Goal: Navigation & Orientation: Find specific page/section

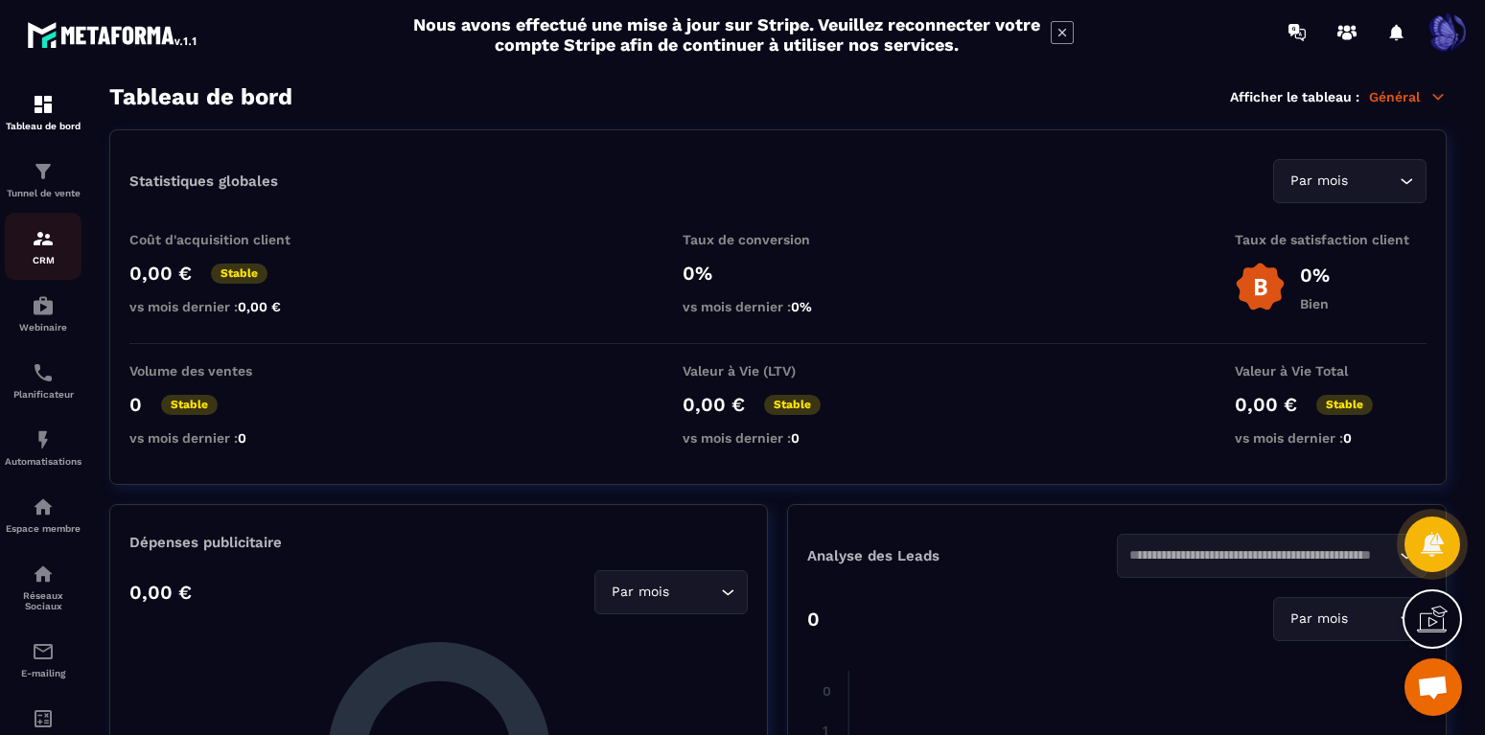
click at [38, 268] on link "CRM" at bounding box center [43, 246] width 77 height 67
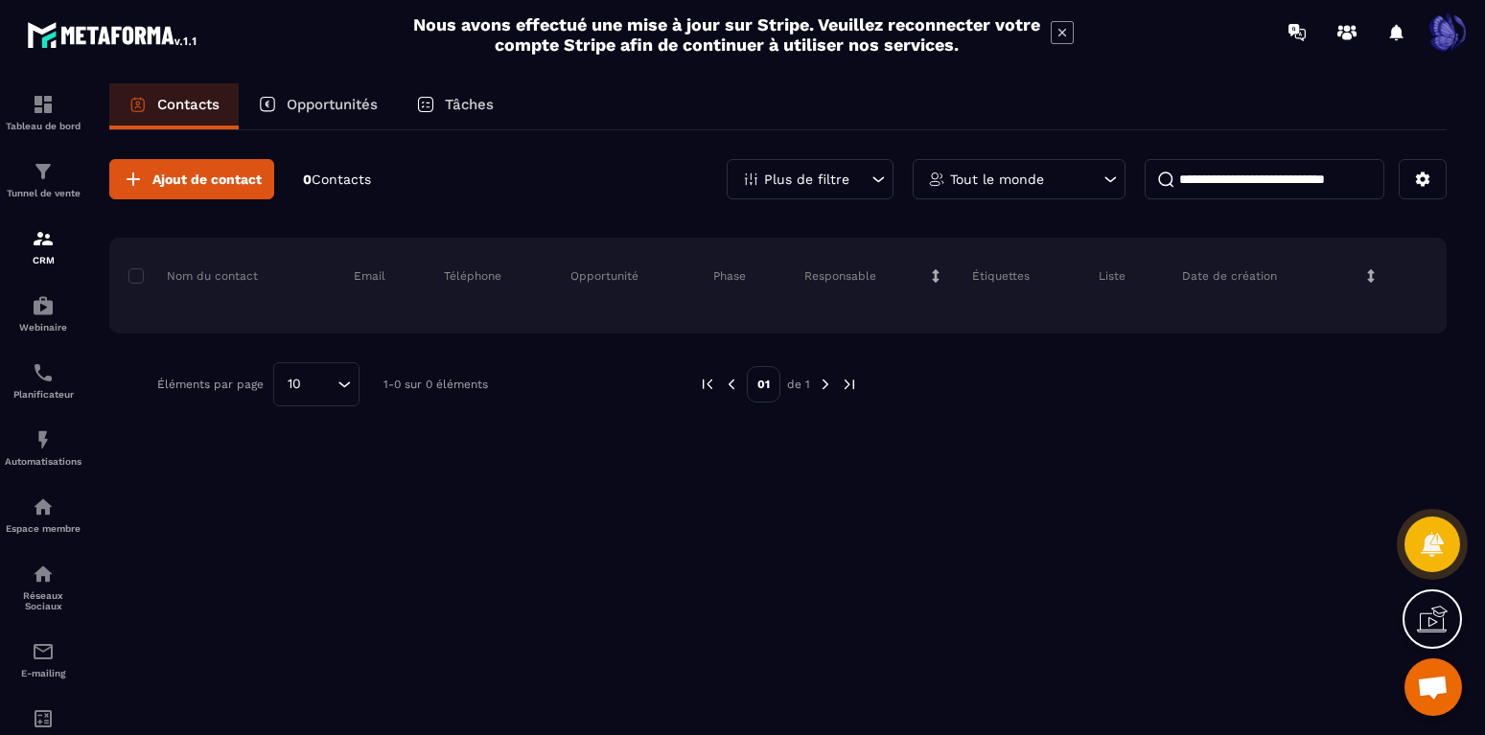
click at [861, 179] on div "Plus de filtre" at bounding box center [810, 179] width 167 height 40
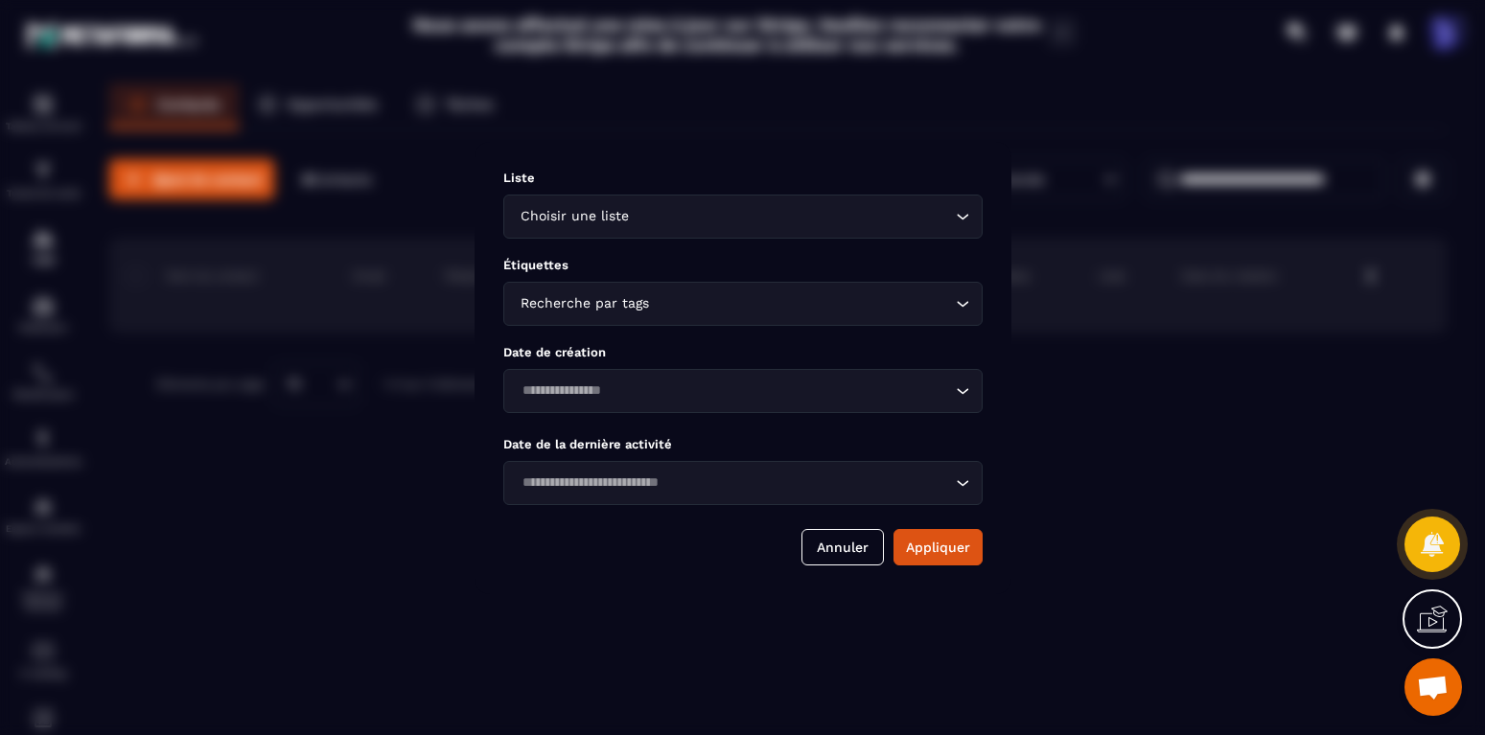
click at [1073, 138] on div "Modal window" at bounding box center [742, 367] width 1485 height 735
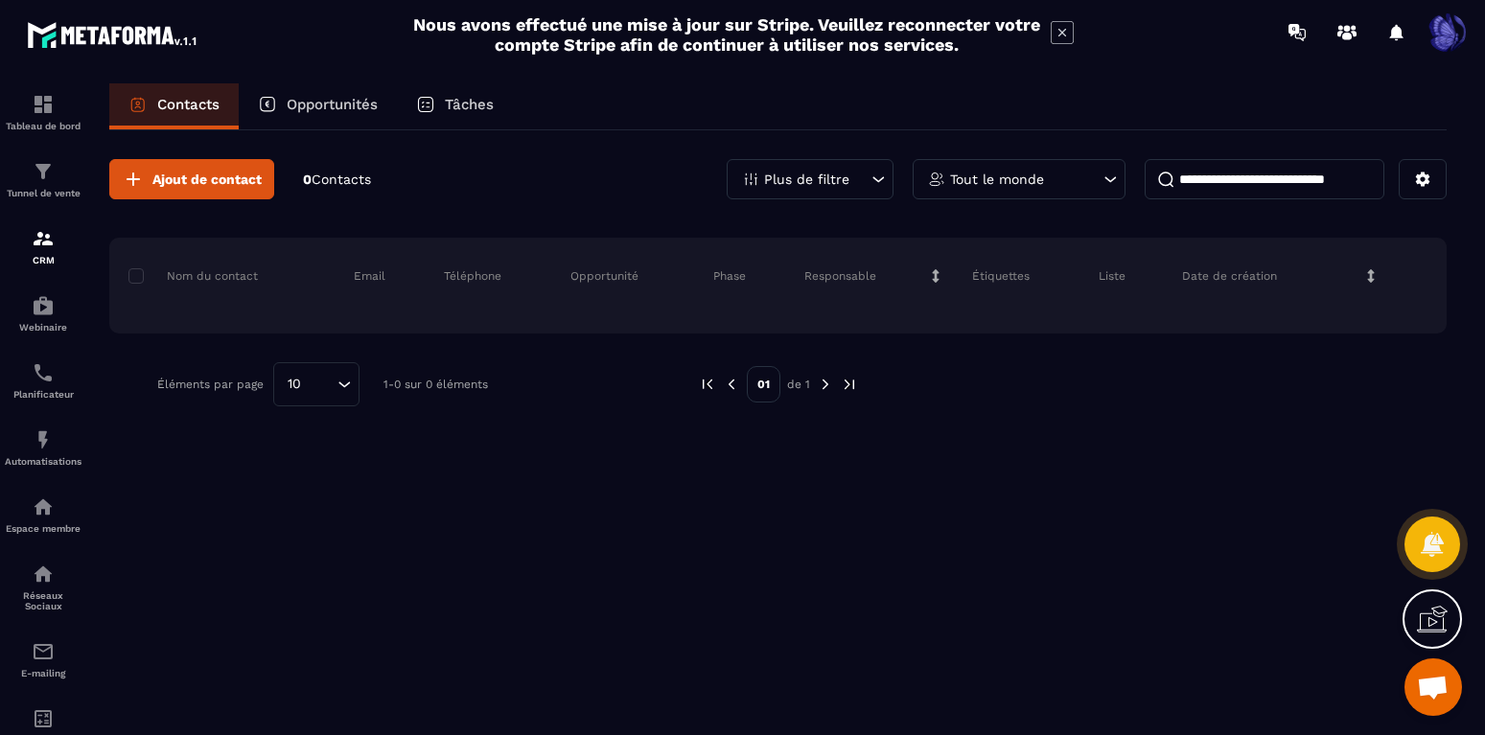
click at [1042, 171] on div "Tout le monde" at bounding box center [1019, 179] width 213 height 40
click at [40, 266] on link "CRM" at bounding box center [43, 246] width 77 height 67
click at [1414, 175] on icon at bounding box center [1422, 179] width 17 height 17
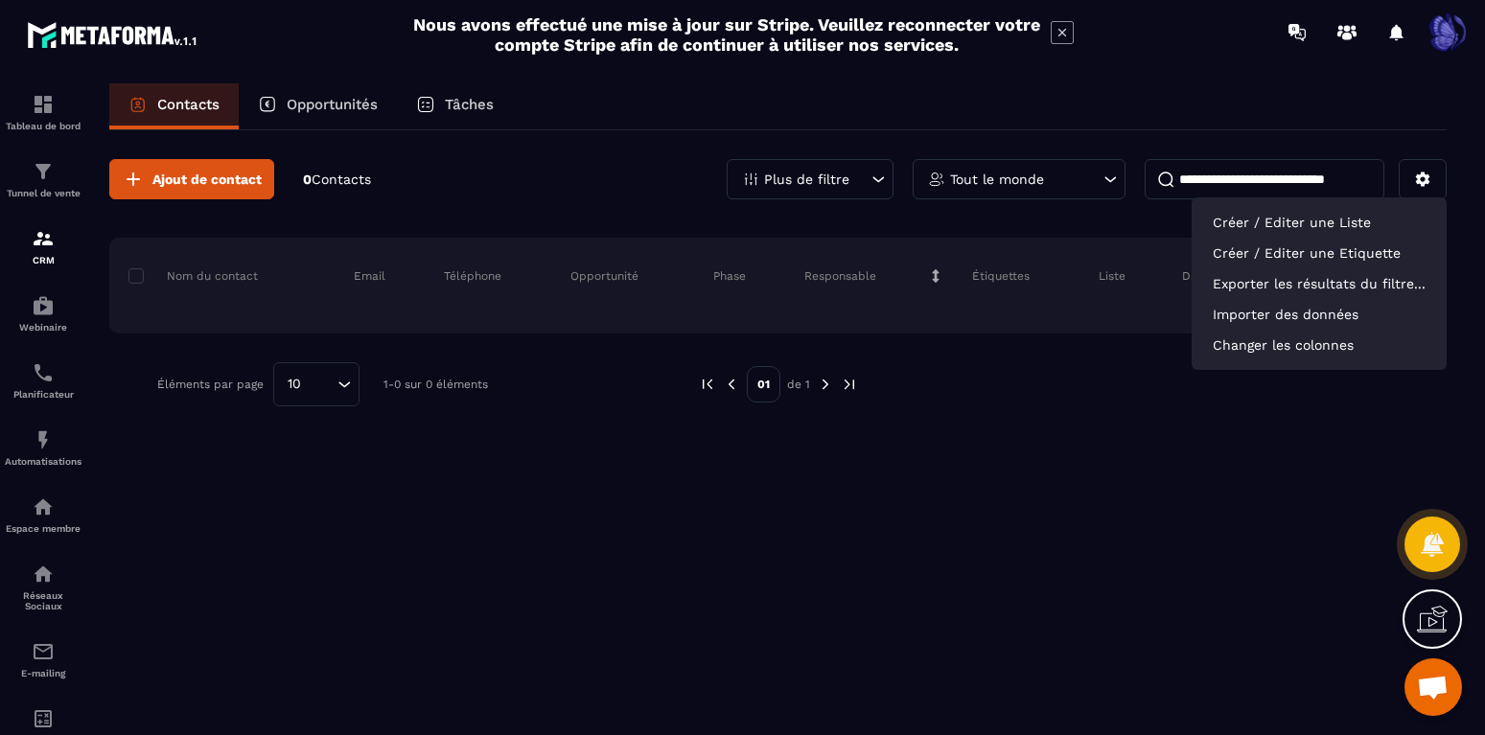
click at [1030, 493] on div "Ajout de contact 0 Contacts Plus de filtre Tout le monde Créer / Editer une Lis…" at bounding box center [777, 431] width 1337 height 602
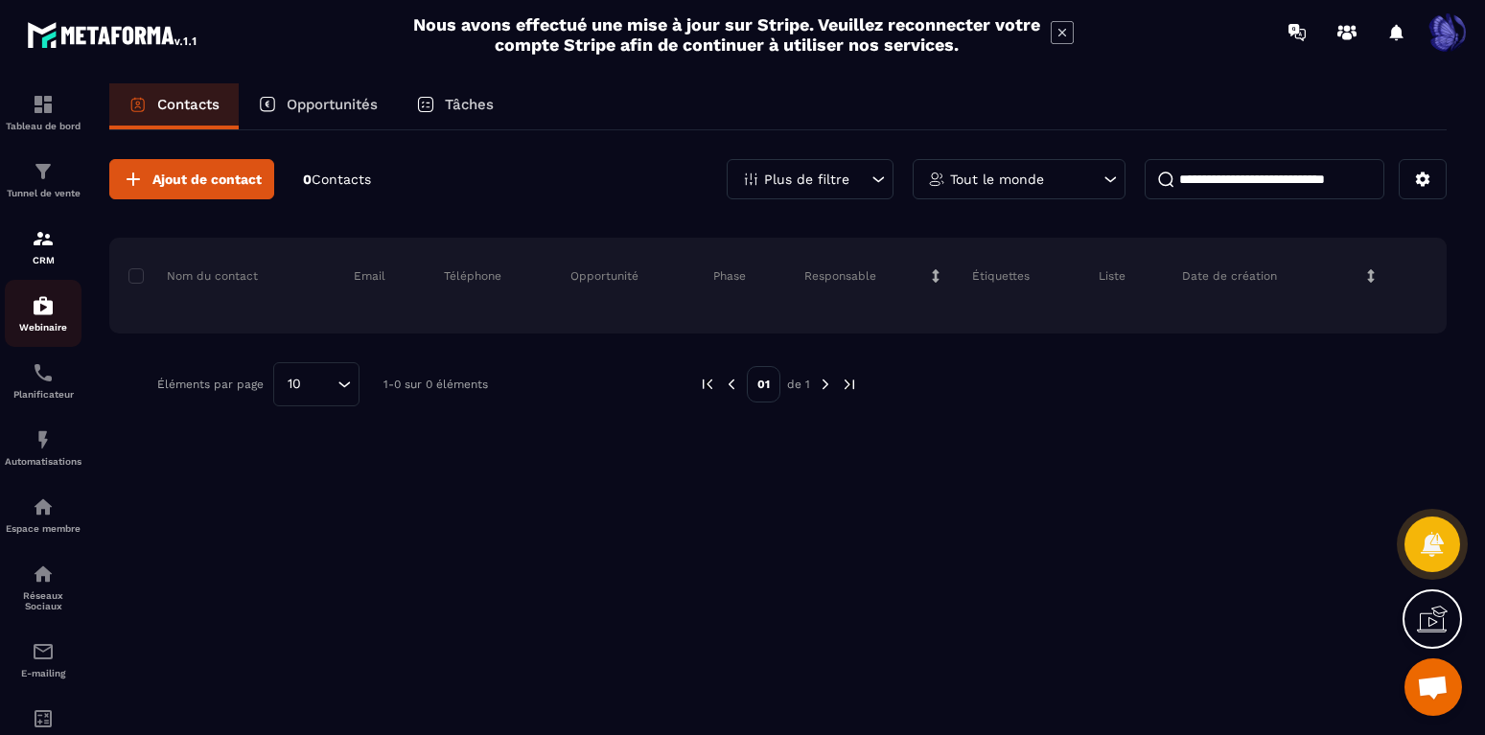
click at [57, 319] on div "Webinaire" at bounding box center [43, 313] width 77 height 38
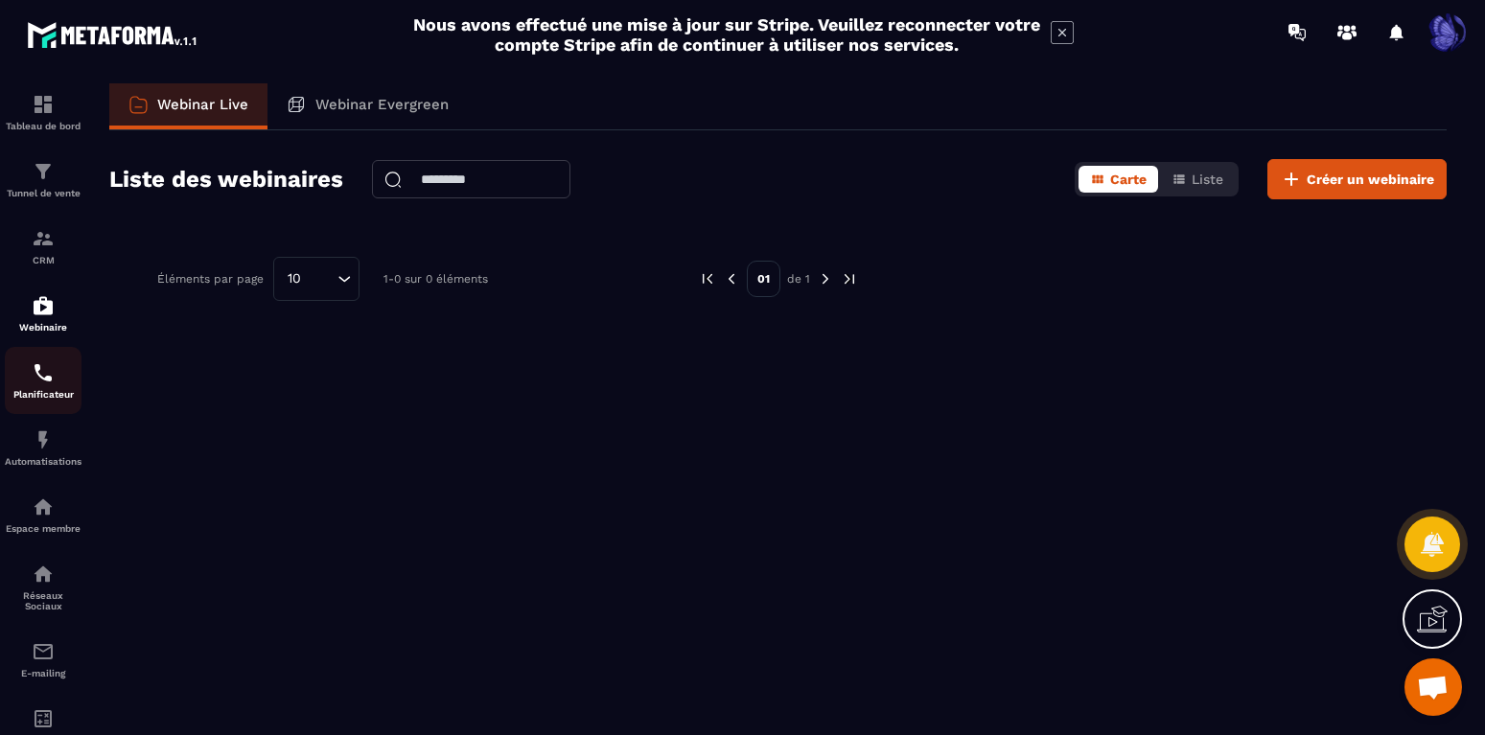
click at [54, 394] on p "Planificateur" at bounding box center [43, 394] width 77 height 11
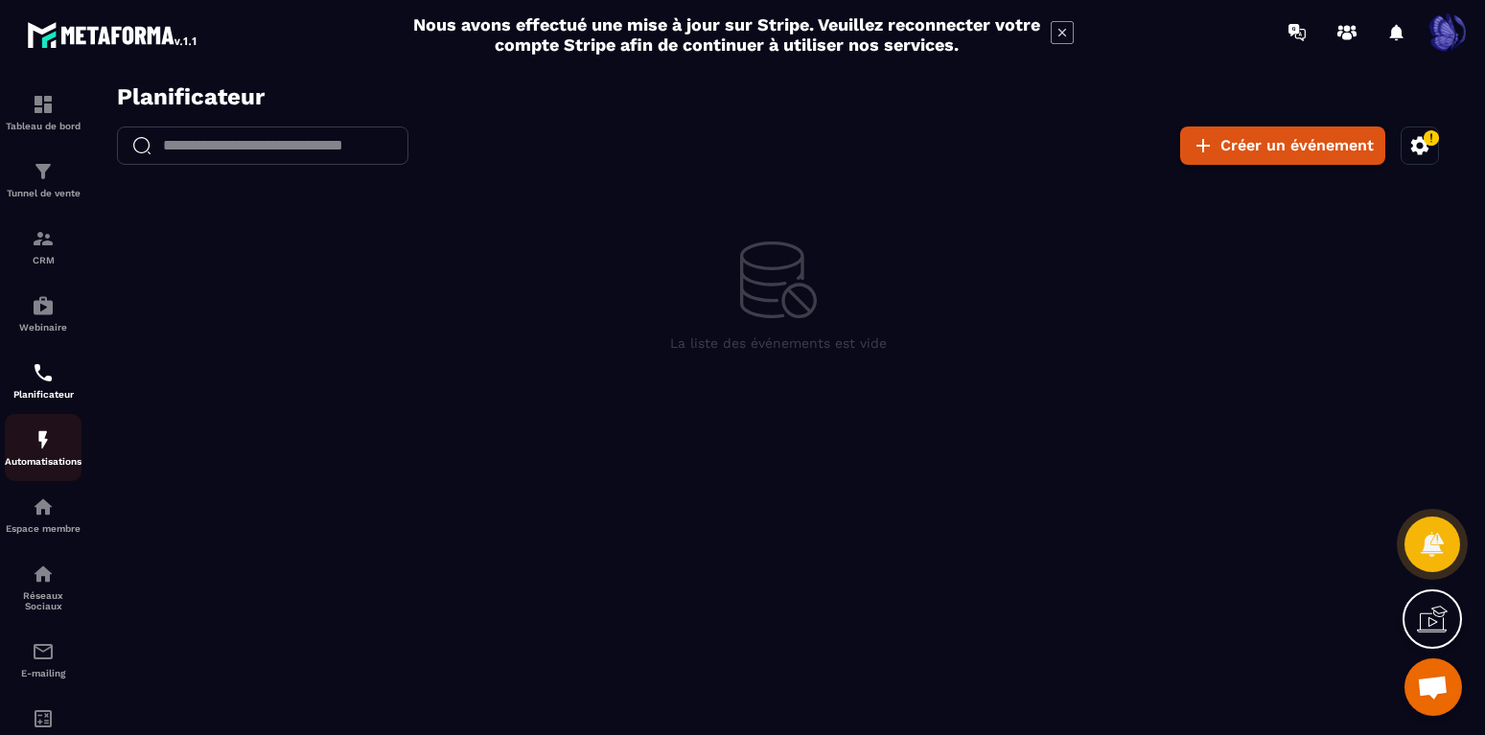
click at [46, 452] on div "Automatisations" at bounding box center [43, 447] width 77 height 38
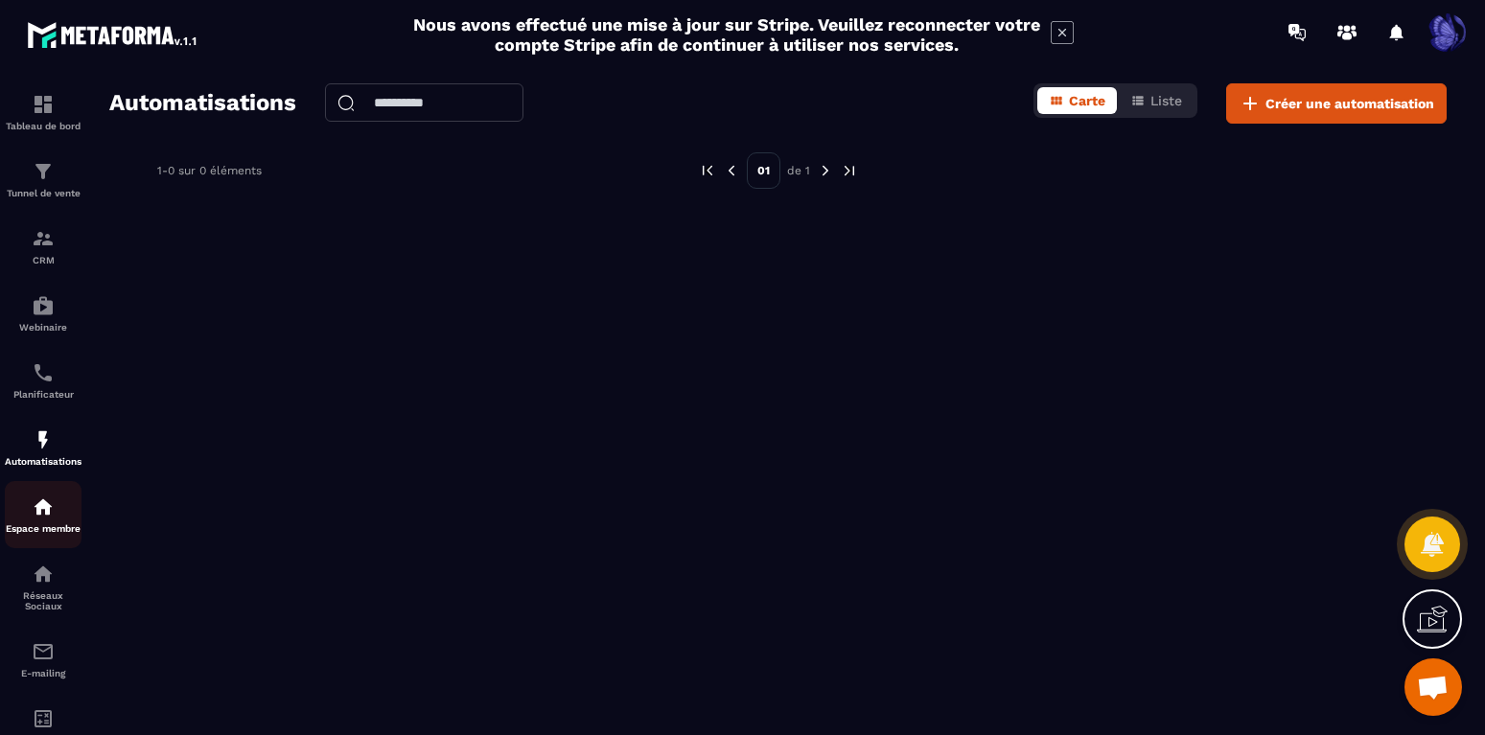
click at [44, 507] on img at bounding box center [43, 507] width 23 height 23
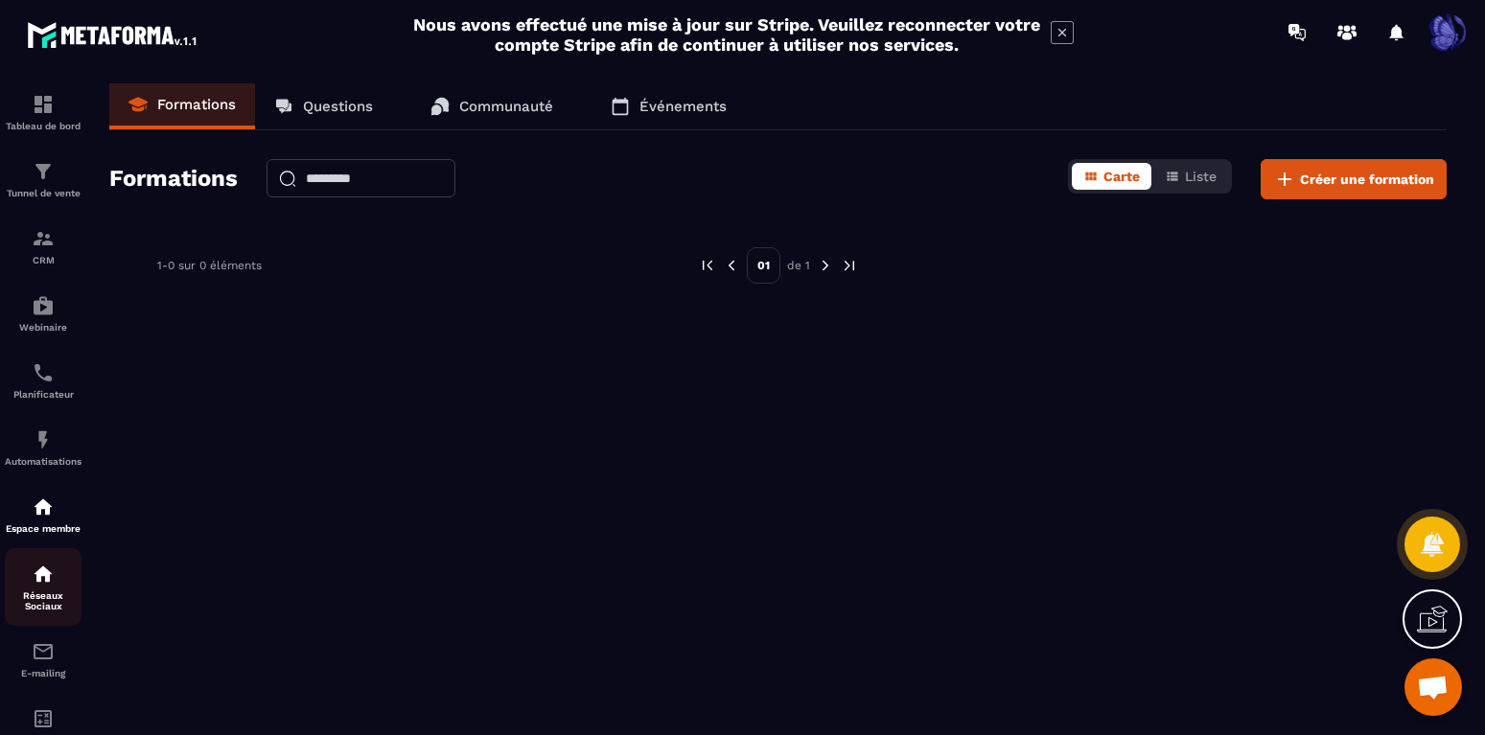
click at [44, 579] on img at bounding box center [43, 574] width 23 height 23
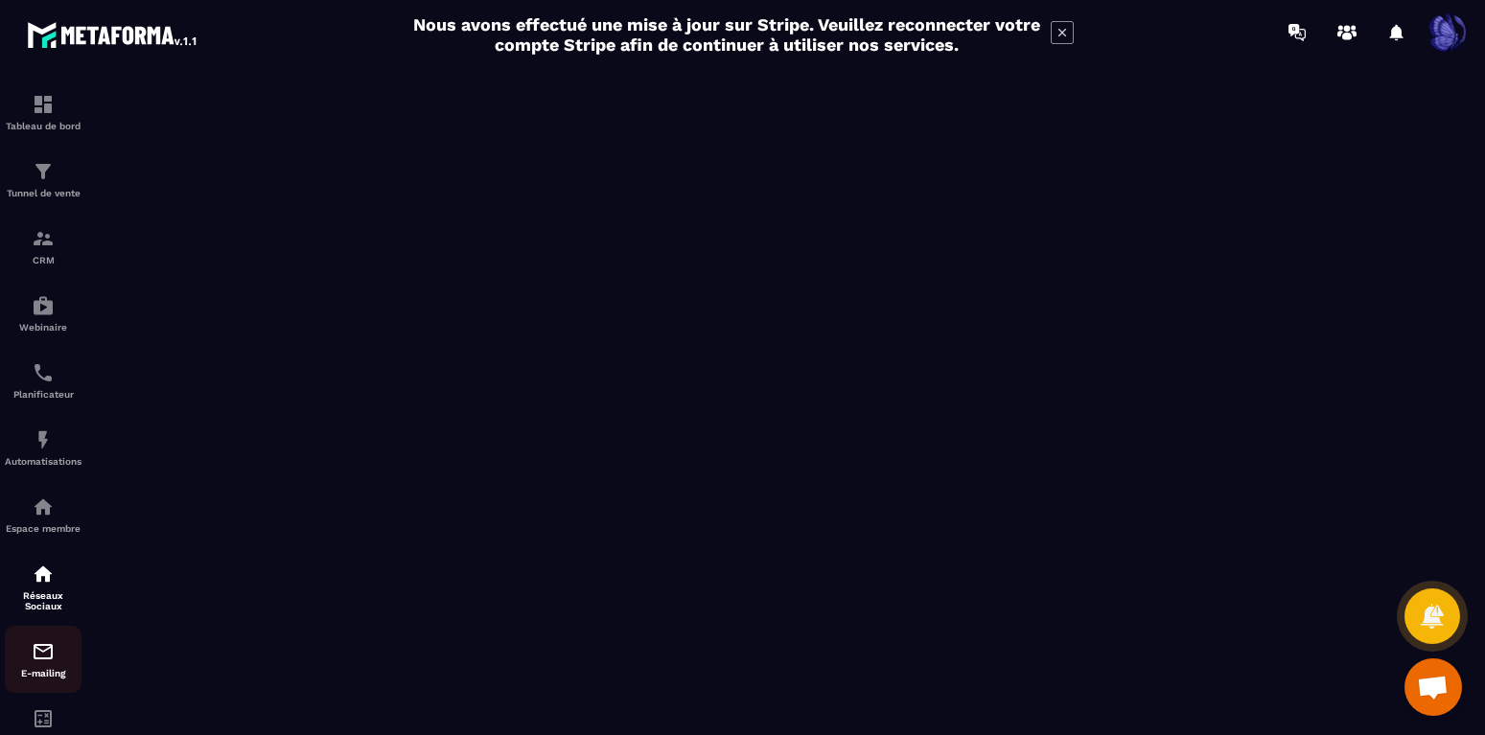
click at [40, 675] on p "E-mailing" at bounding box center [43, 673] width 77 height 11
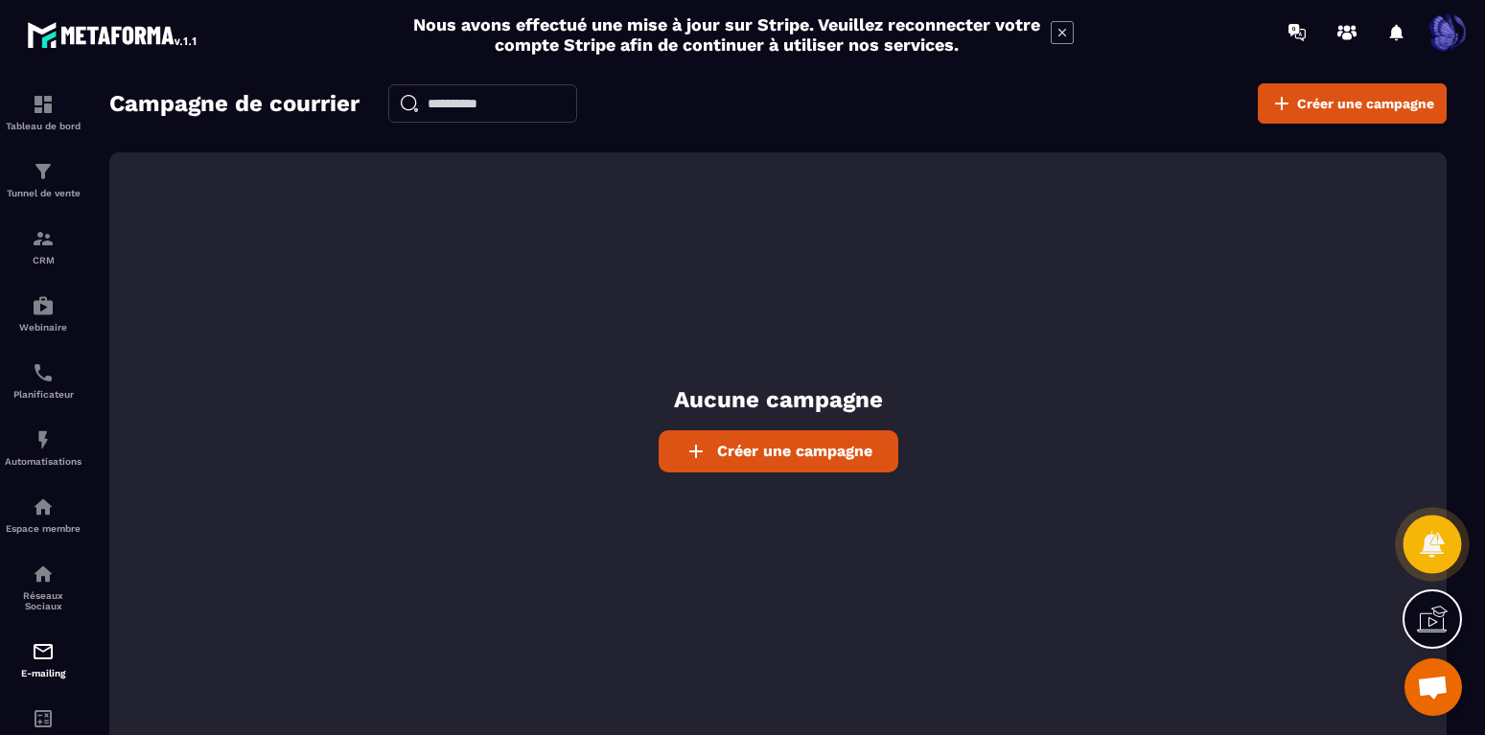
click at [1433, 543] on icon at bounding box center [1432, 544] width 24 height 26
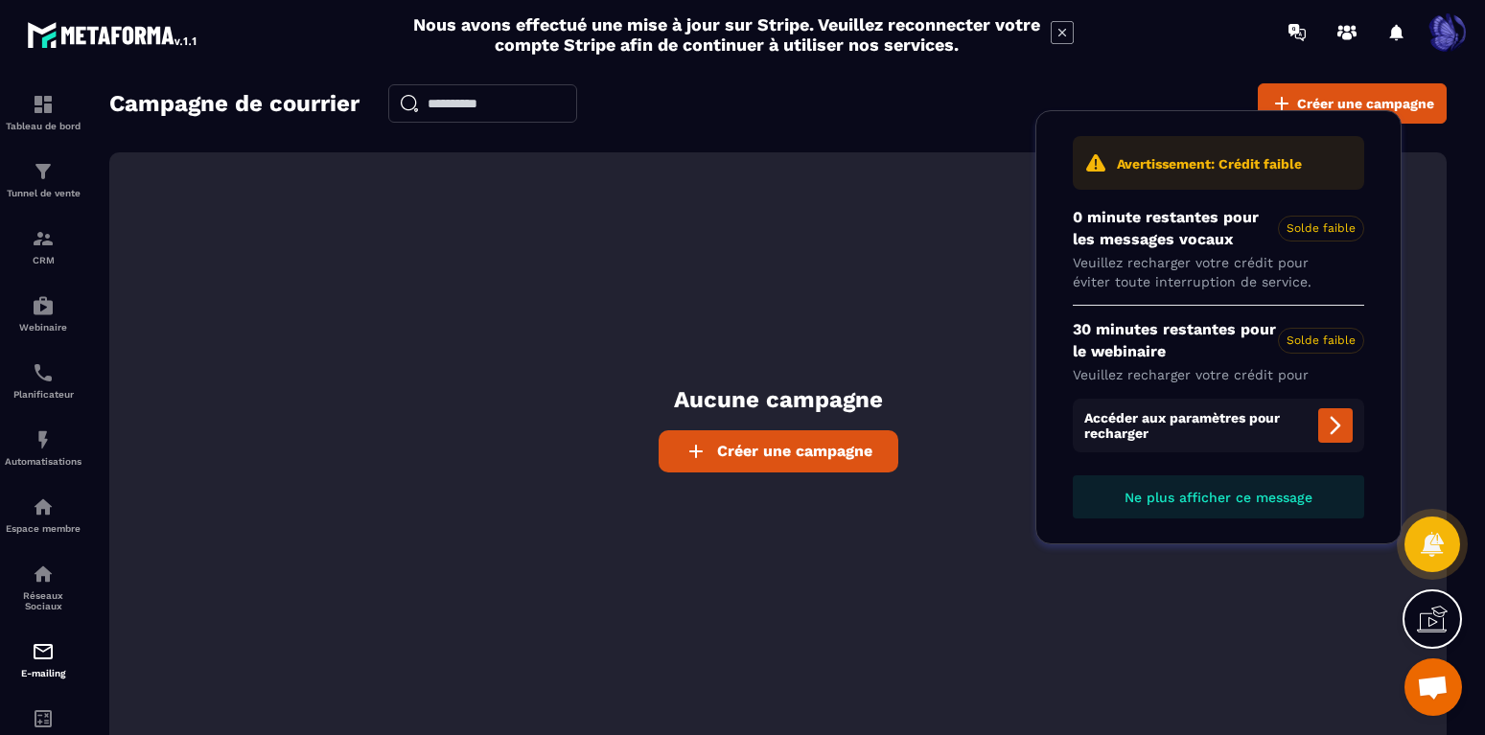
click at [1111, 633] on div "Aucune campagne Créer une campagne" at bounding box center [777, 451] width 1337 height 599
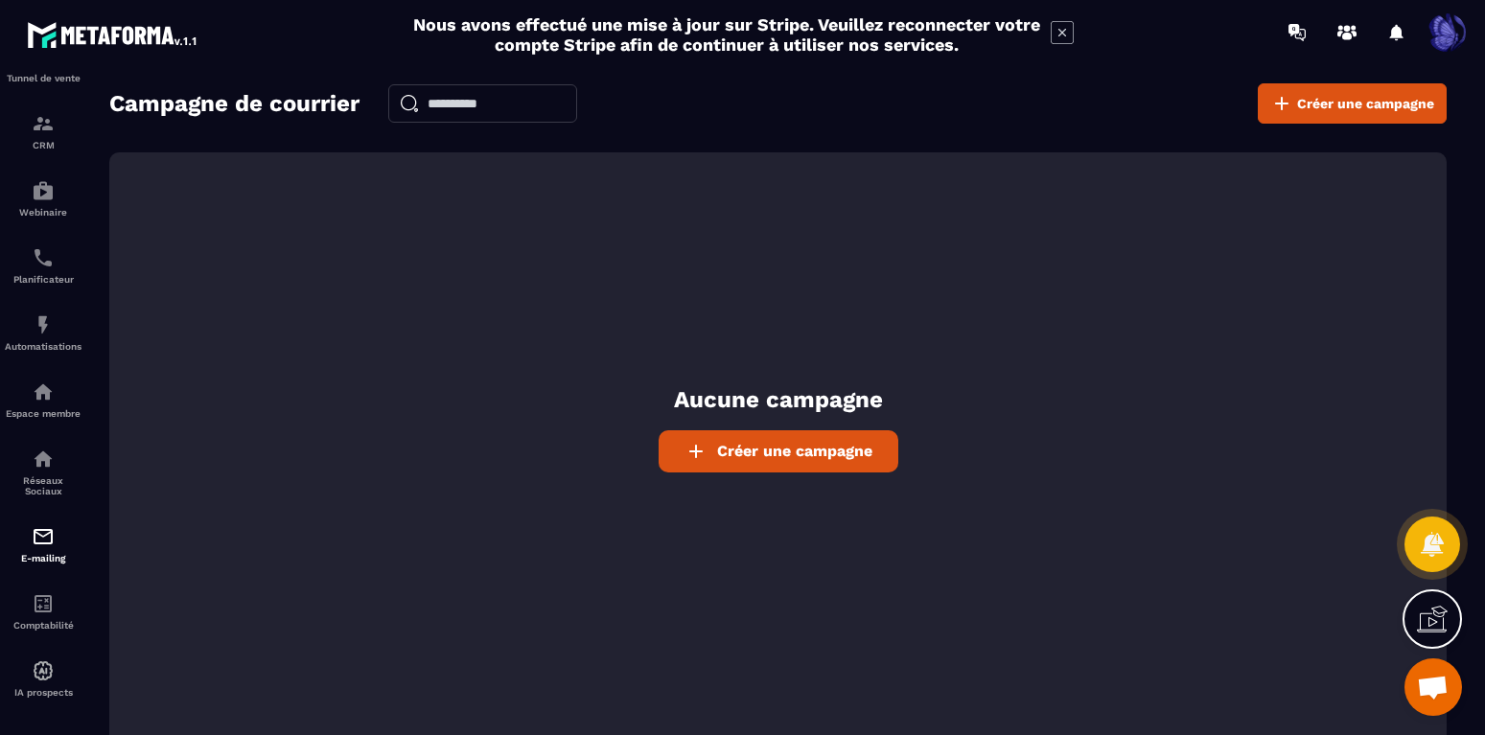
scroll to position [124, 0]
drag, startPoint x: 316, startPoint y: 580, endPoint x: 332, endPoint y: 762, distance: 182.8
click at [332, 734] on div "Campagne de courrier Créer une campagne Aucune campagne Créer une campagne" at bounding box center [778, 426] width 1376 height 687
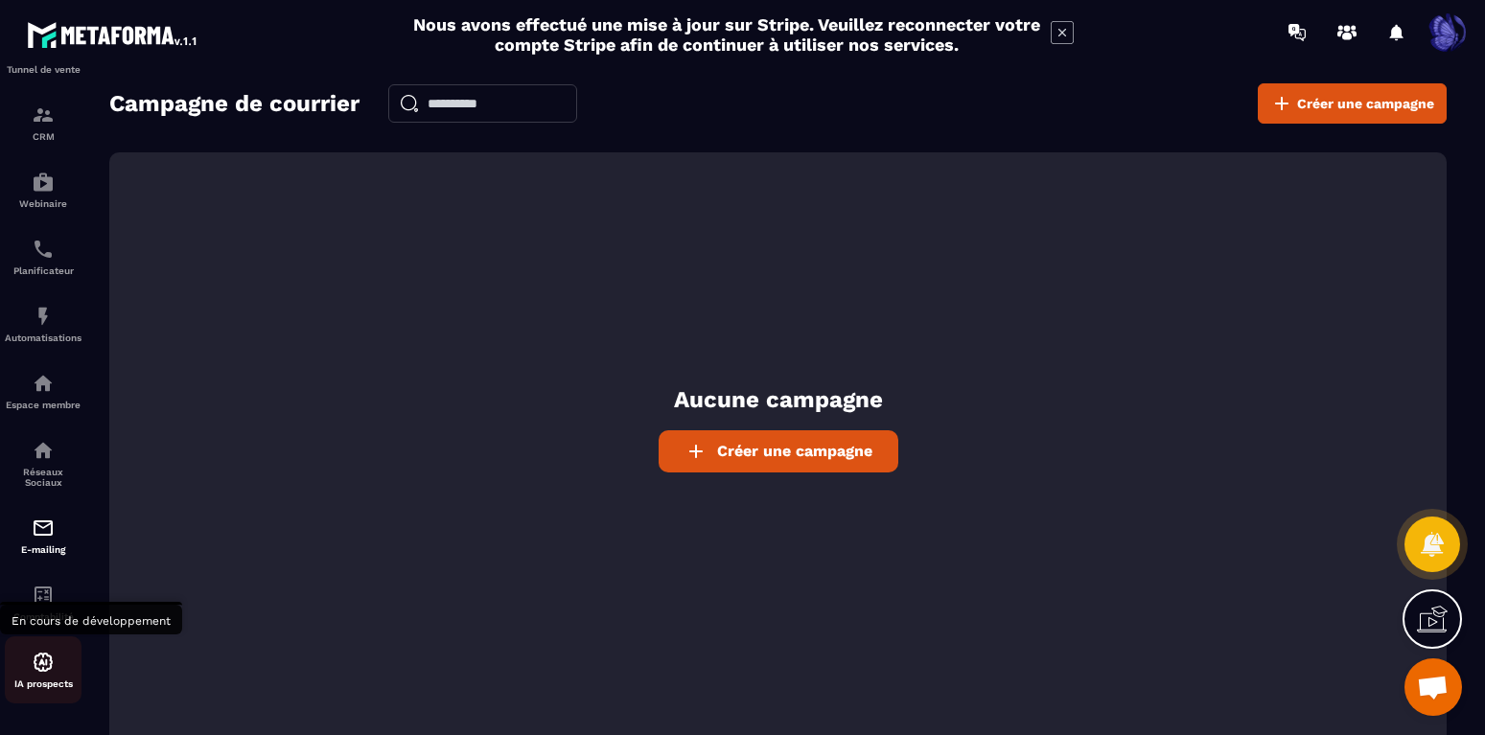
click at [49, 674] on div "IA prospects" at bounding box center [43, 670] width 77 height 38
click at [44, 612] on p "Comptabilité" at bounding box center [43, 617] width 77 height 11
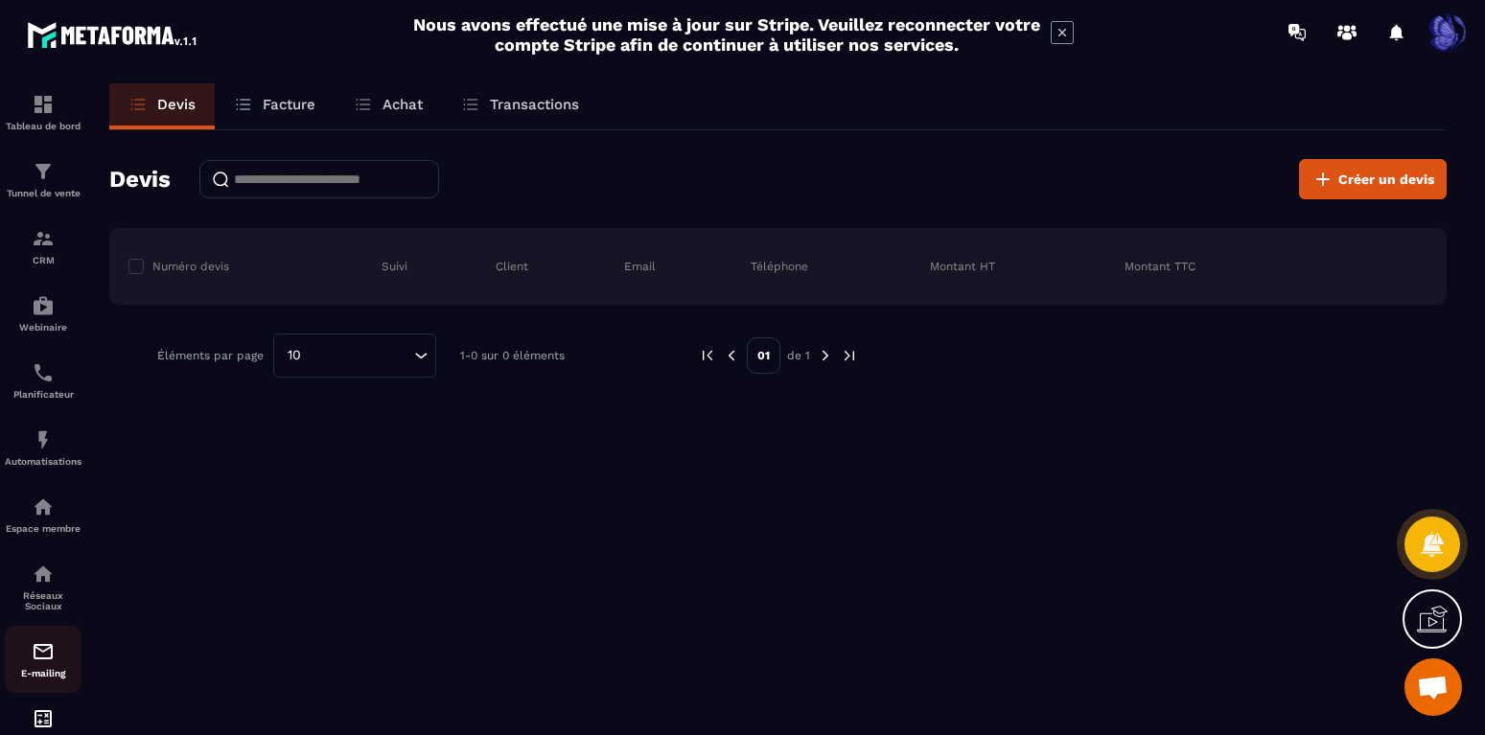
click at [48, 652] on img at bounding box center [43, 651] width 23 height 23
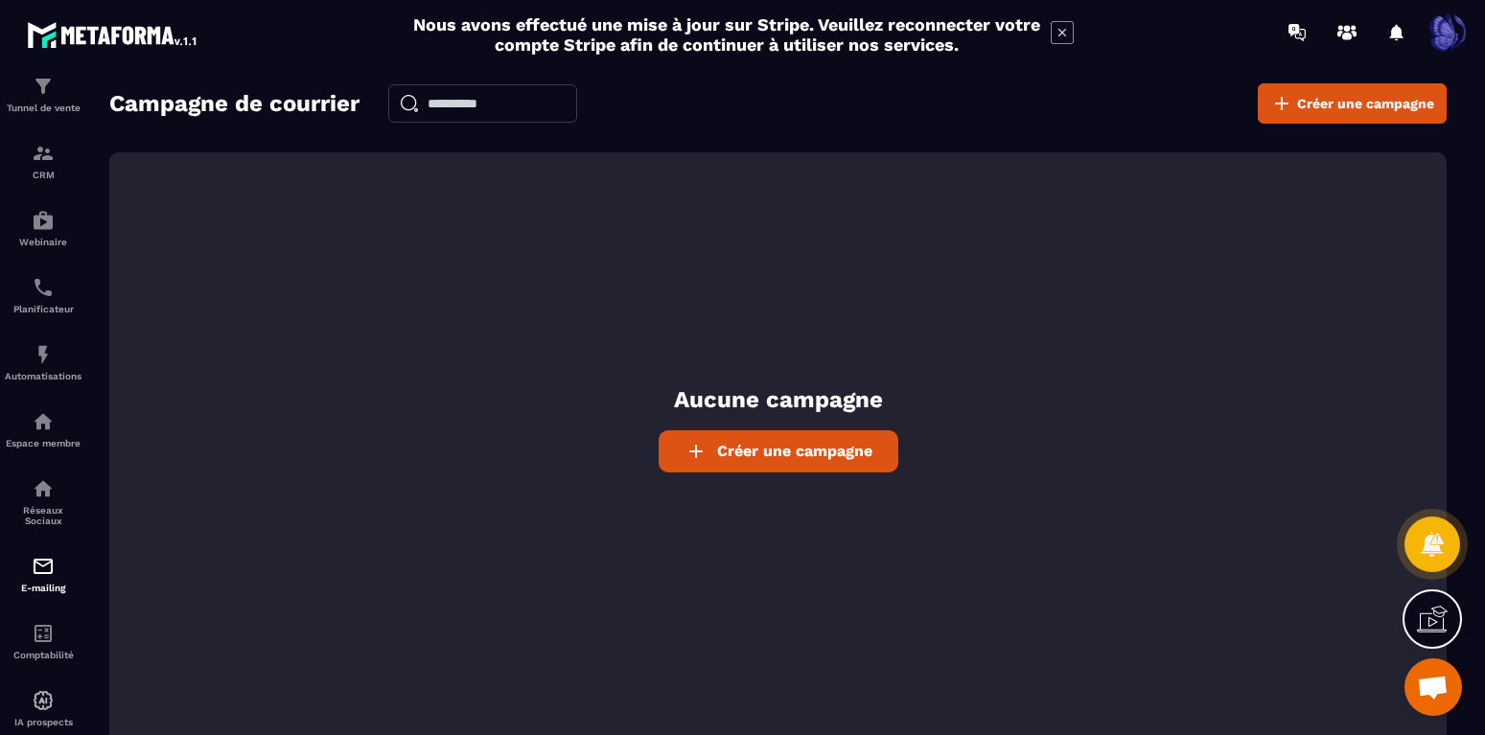
scroll to position [124, 0]
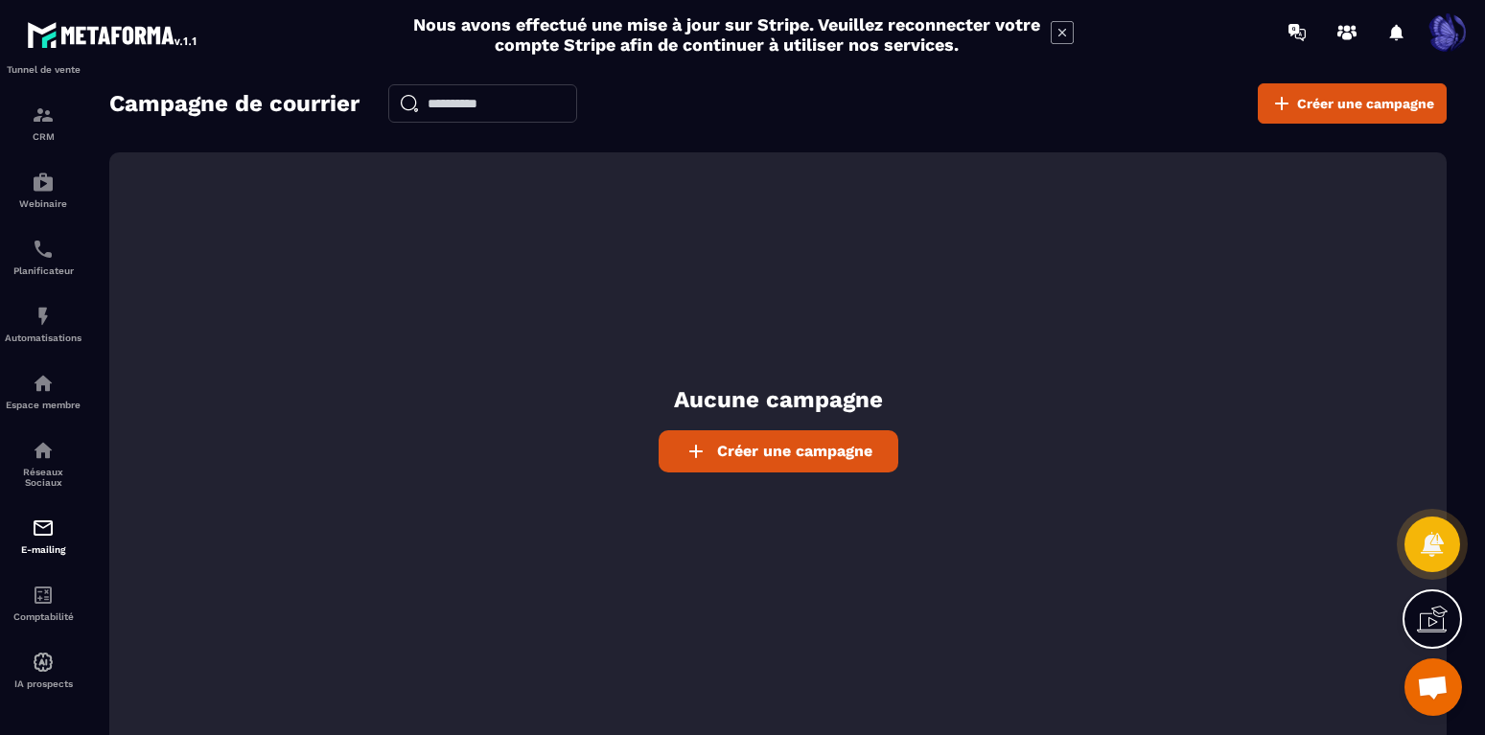
drag, startPoint x: 323, startPoint y: 479, endPoint x: 323, endPoint y: 667, distance: 187.9
click at [323, 667] on div "Aucune campagne Créer une campagne" at bounding box center [777, 451] width 1337 height 599
click at [43, 122] on img at bounding box center [43, 115] width 23 height 23
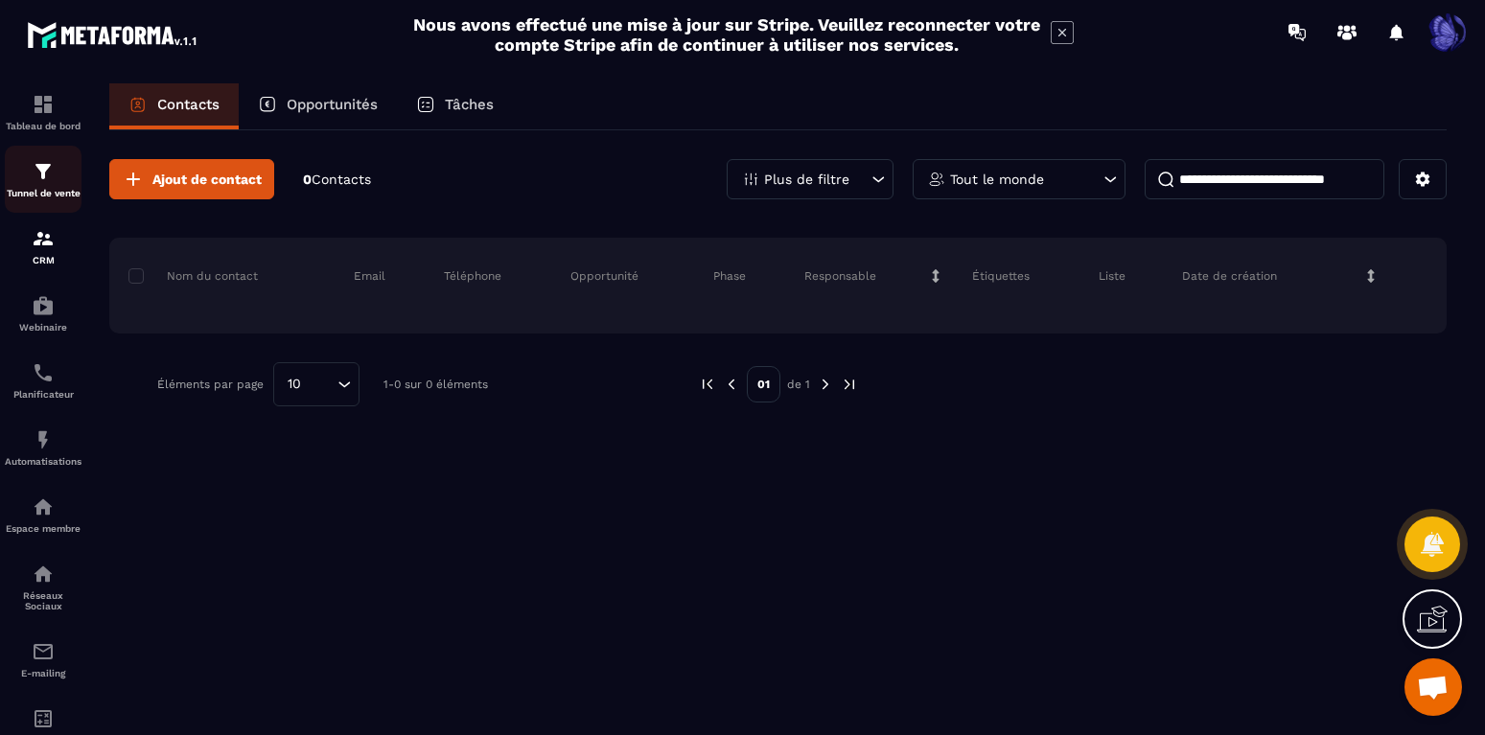
click at [42, 177] on img at bounding box center [43, 171] width 23 height 23
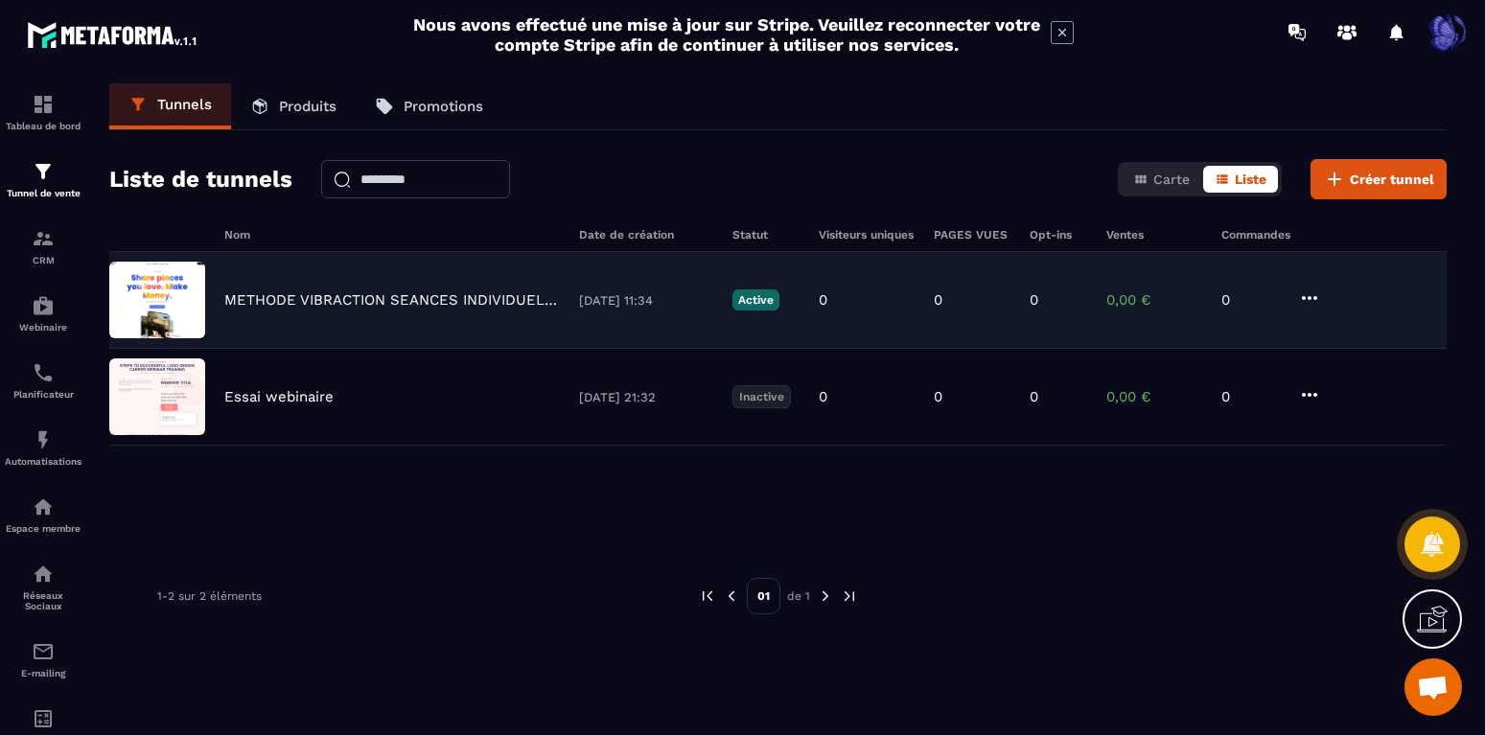
click at [340, 304] on p "METHODE VIBRACTION SEANCES INDIVIDUELLES" at bounding box center [391, 299] width 335 height 17
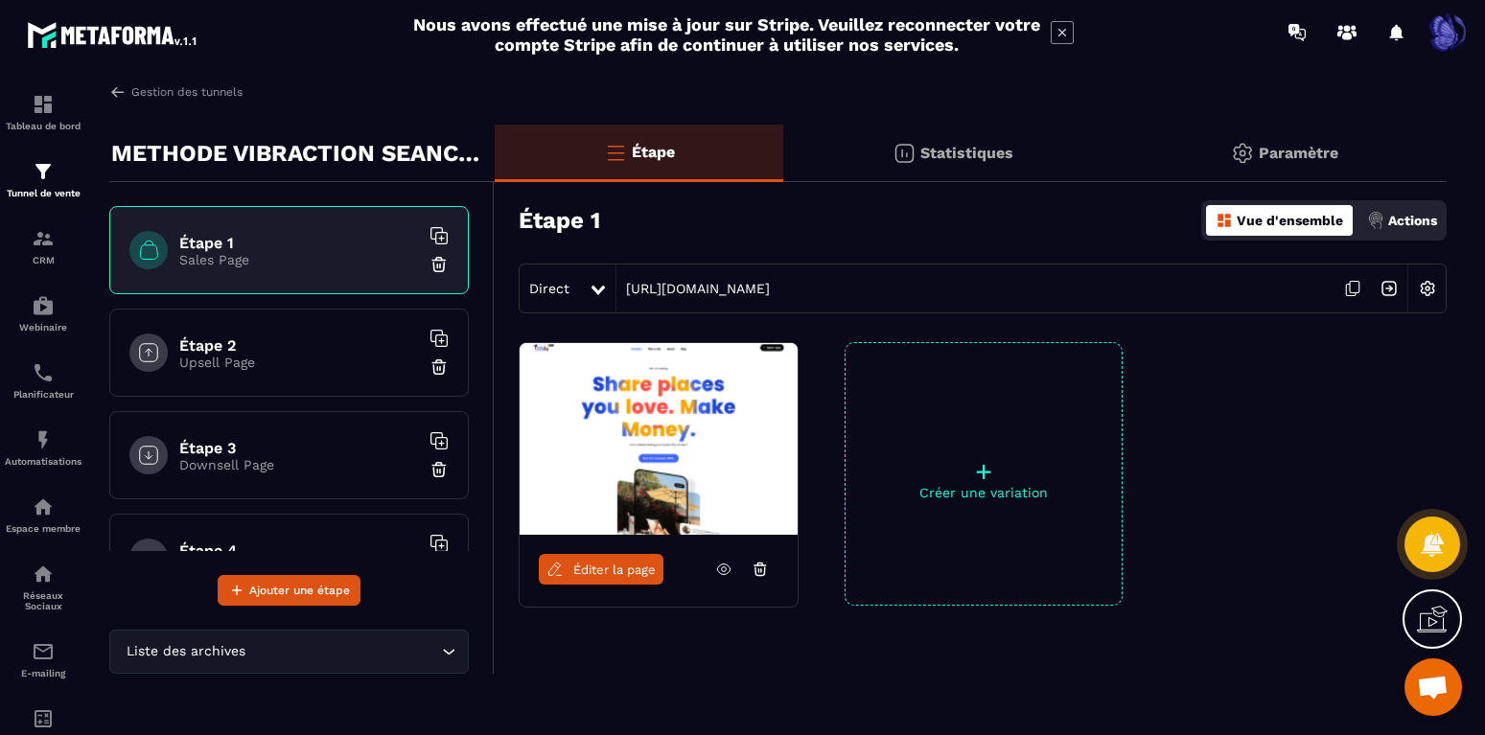
click at [639, 459] on img at bounding box center [659, 439] width 278 height 192
click at [620, 567] on span "Éditer la page" at bounding box center [614, 570] width 82 height 14
